Goal: Task Accomplishment & Management: Manage account settings

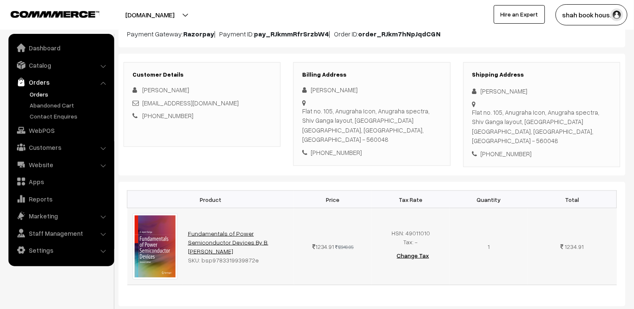
scroll to position [94, 0]
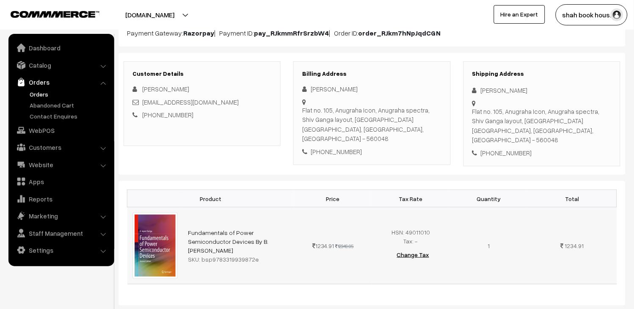
click at [225, 255] on div "SKU: bsp9783319939872e" at bounding box center [238, 259] width 101 height 9
copy div "bsp9783319939872e"
click at [268, 255] on div "SKU: bsp9783319939872e" at bounding box center [238, 259] width 101 height 9
click at [214, 229] on link "Fundamentals of Power Semiconductor Devices By B. [PERSON_NAME]" at bounding box center [228, 241] width 80 height 25
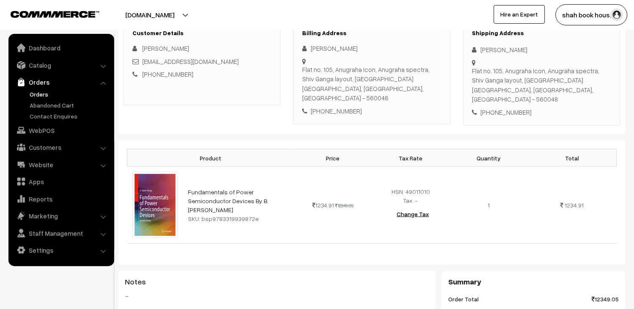
scroll to position [141, 0]
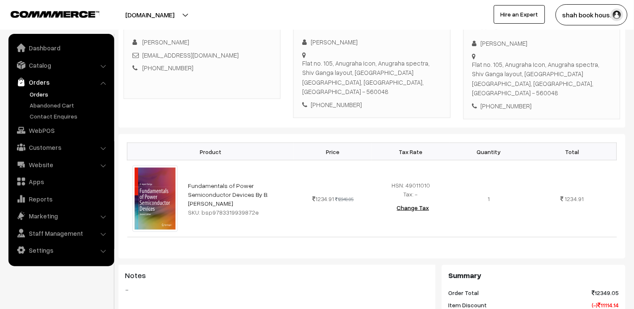
click at [28, 90] on link "Orders" at bounding box center [69, 94] width 84 height 9
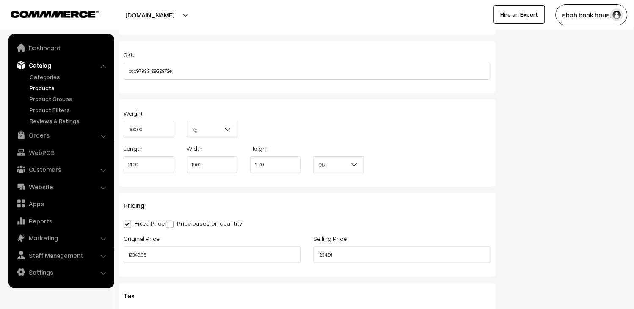
scroll to position [747, 0]
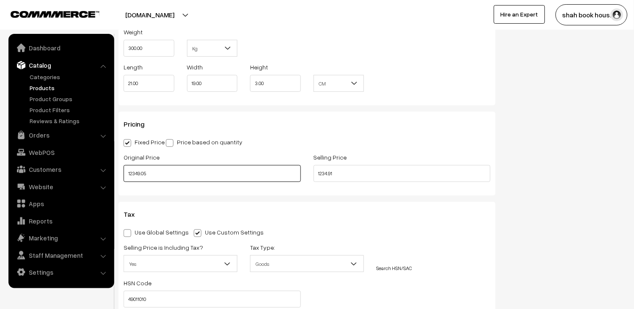
click at [227, 176] on input "12349.05" at bounding box center [212, 173] width 177 height 17
click at [365, 178] on input "1234.91" at bounding box center [401, 173] width 177 height 17
type input "1"
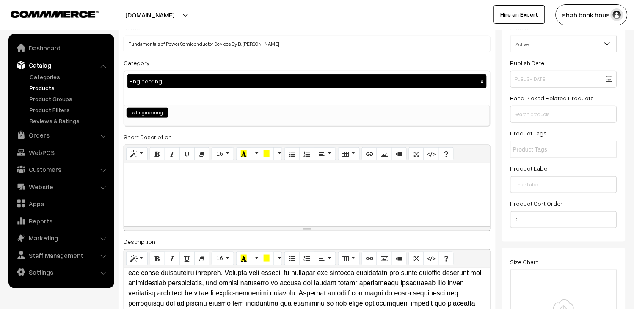
scroll to position [0, 0]
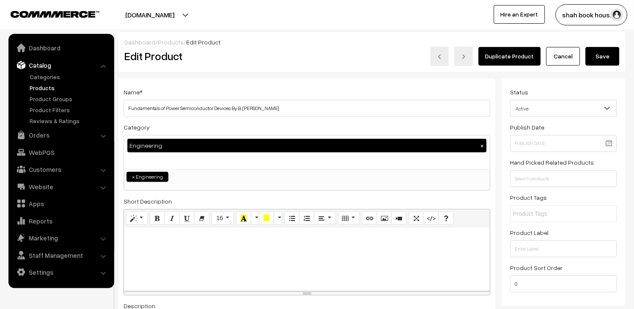
type input "9261.78"
click at [609, 62] on button "Save" at bounding box center [602, 56] width 34 height 19
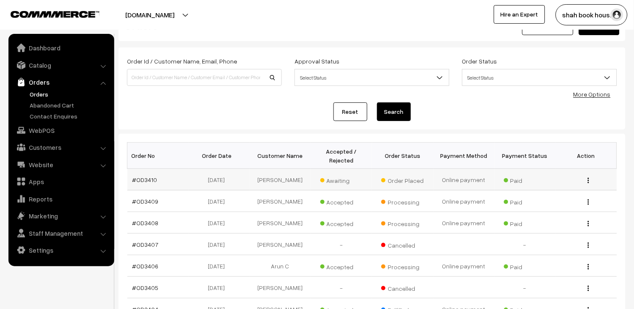
scroll to position [47, 0]
